Goal: Find contact information: Find contact information

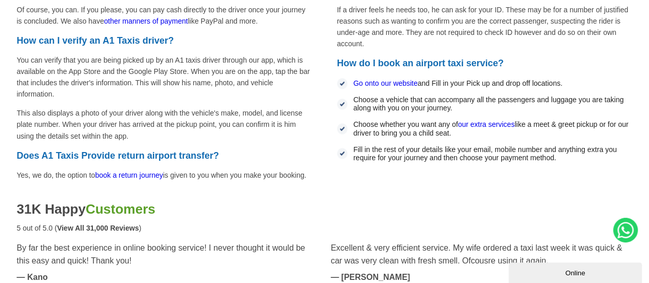
scroll to position [2822, 0]
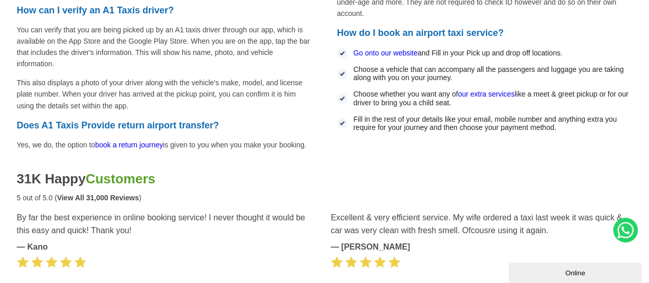
click at [142, 140] on link "book a return journey" at bounding box center [129, 144] width 68 height 8
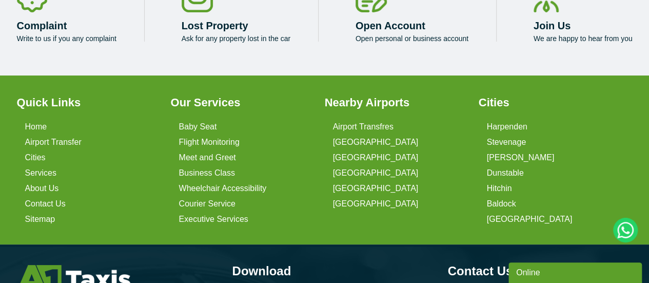
scroll to position [1950, 0]
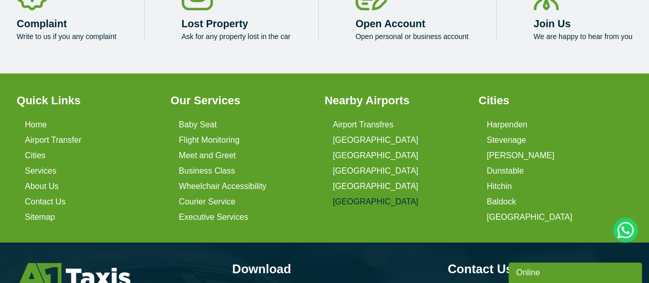
click at [363, 206] on link "[GEOGRAPHIC_DATA]" at bounding box center [376, 201] width 86 height 9
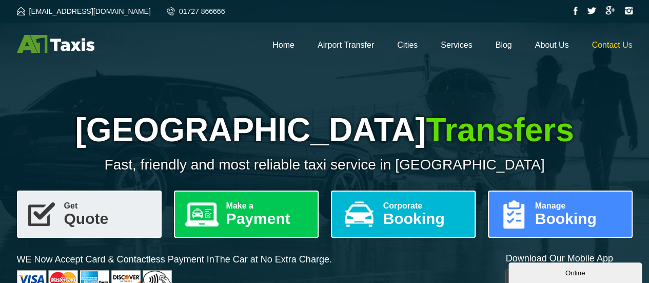
click at [603, 43] on link "Contact Us" at bounding box center [612, 45] width 41 height 9
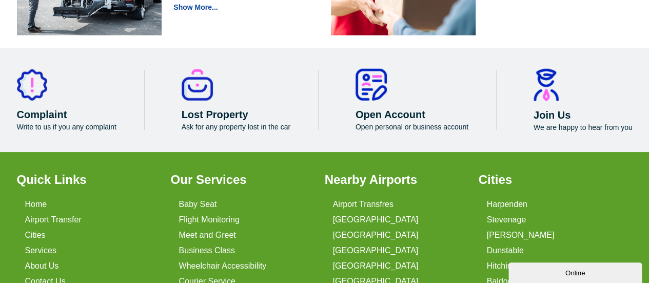
scroll to position [1386, 0]
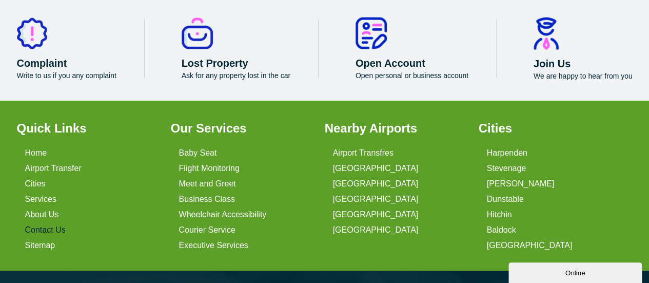
click at [44, 225] on link "Contact Us" at bounding box center [45, 229] width 41 height 9
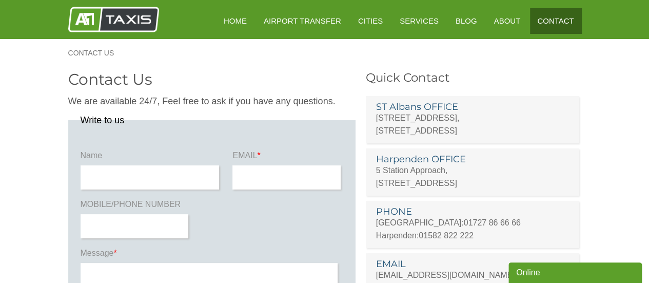
click at [548, 27] on link "Contact" at bounding box center [555, 20] width 51 height 25
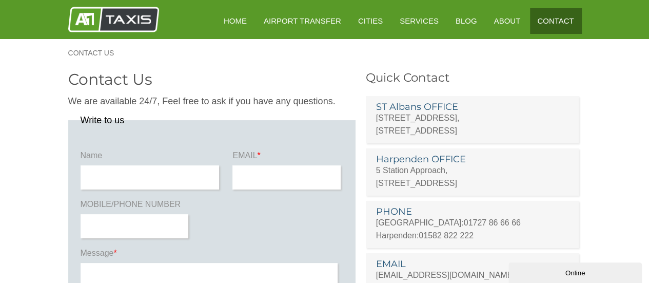
click at [555, 23] on link "Contact" at bounding box center [555, 20] width 51 height 25
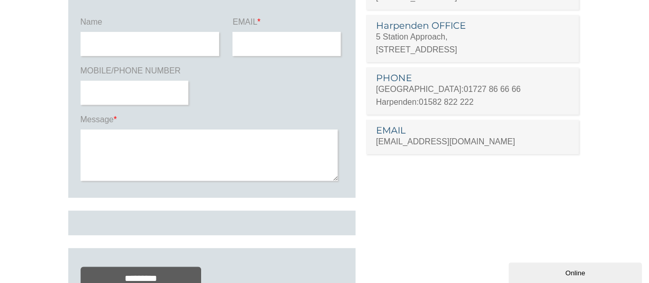
scroll to position [103, 0]
